Goal: Obtain resource: Obtain resource

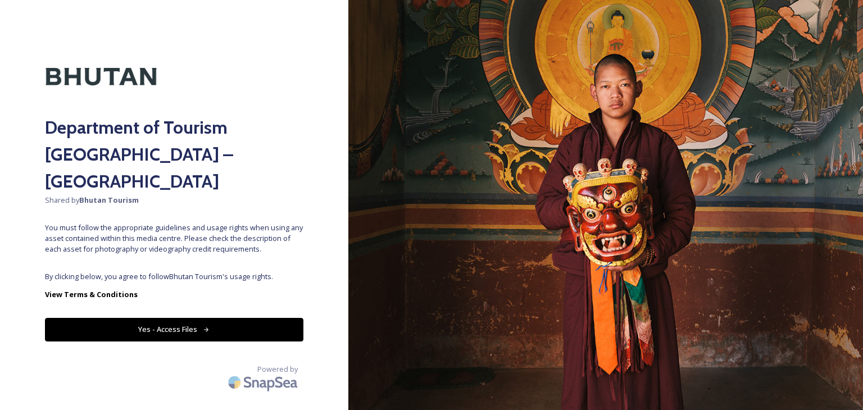
click at [223, 318] on button "Yes - Access Files" at bounding box center [174, 329] width 258 height 23
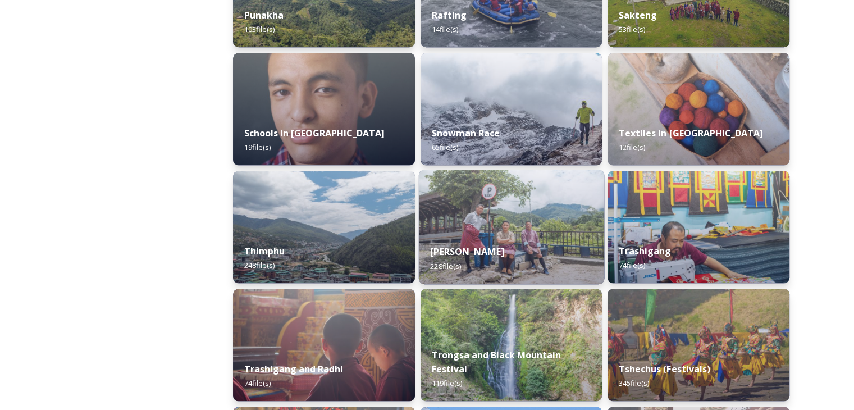
scroll to position [1191, 0]
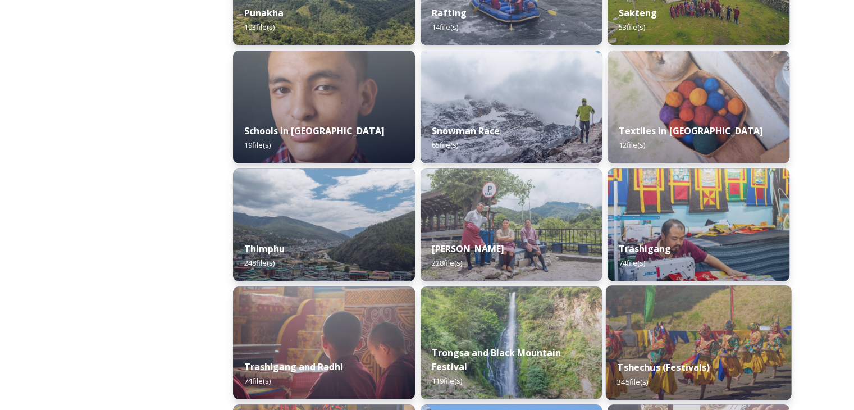
click at [749, 371] on div "Tshechus (Festivals) 345 file(s)" at bounding box center [698, 374] width 185 height 51
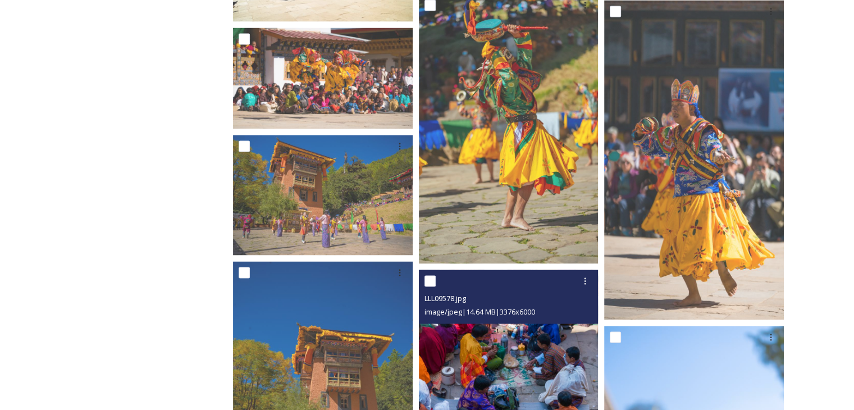
scroll to position [2303, 0]
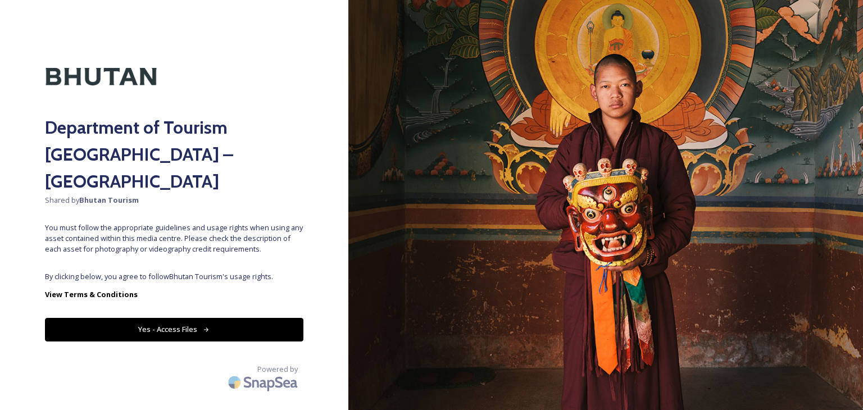
click at [208, 326] on icon at bounding box center [206, 329] width 7 height 7
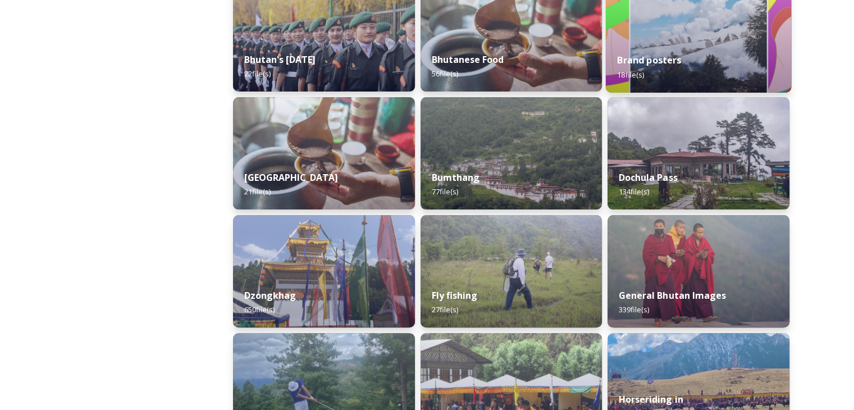
scroll to position [270, 0]
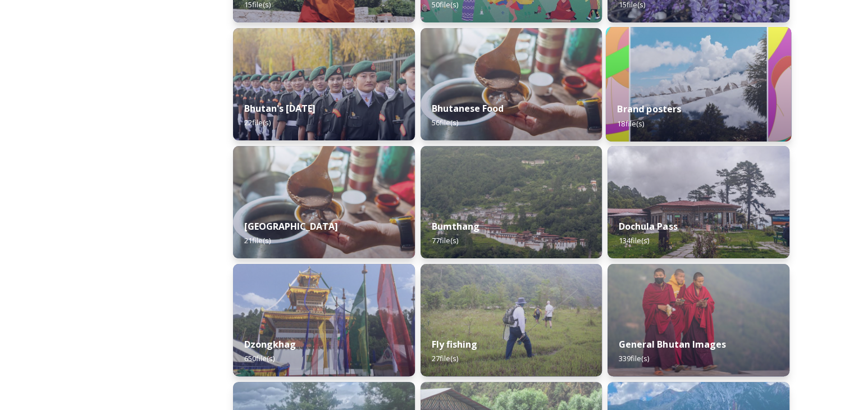
click at [670, 115] on div "Brand posters 18 file(s)" at bounding box center [698, 115] width 185 height 51
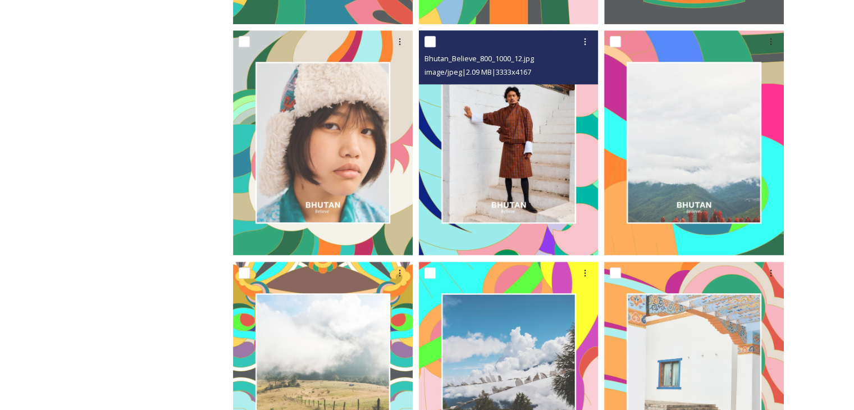
scroll to position [1180, 0]
